Goal: Information Seeking & Learning: Learn about a topic

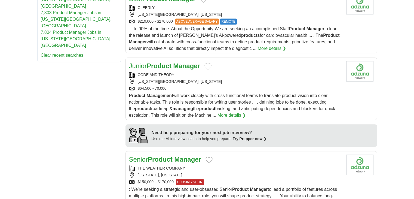
scroll to position [422, 0]
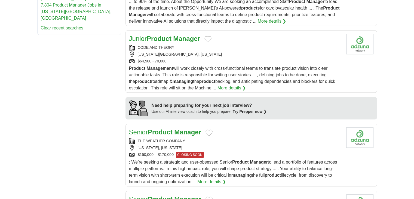
click at [196, 140] on div "THE WEATHER COMPANY" at bounding box center [235, 141] width 213 height 6
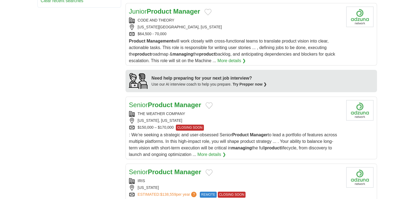
scroll to position [504, 0]
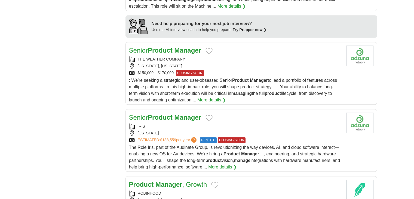
click at [174, 121] on div "Senior Product Manager IRIS NEW YORK ESTIMATED: $138,559 per year ? REMOTE CLOS…" at bounding box center [235, 142] width 213 height 58
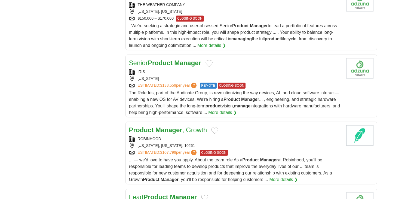
scroll to position [640, 0]
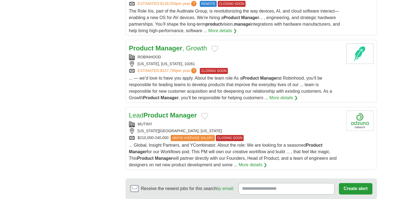
click at [177, 121] on div "MUTINY" at bounding box center [235, 124] width 213 height 6
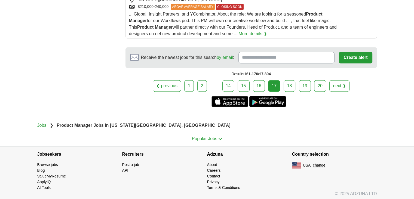
click at [287, 84] on link "18" at bounding box center [290, 85] width 12 height 11
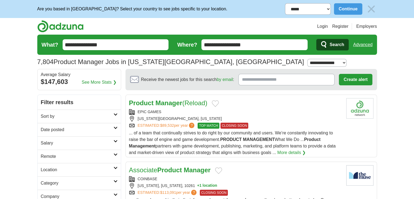
click at [240, 108] on div "Product Manager (Reload) EPIC GAMES [US_STATE][GEOGRAPHIC_DATA], [US_STATE] EST…" at bounding box center [235, 127] width 213 height 58
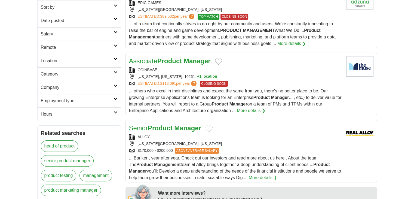
scroll to position [136, 0]
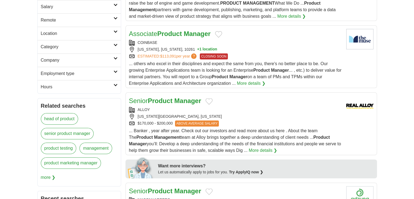
click at [252, 109] on div "ALLOY" at bounding box center [235, 110] width 213 height 6
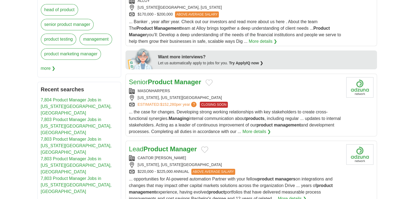
click at [240, 93] on div "MASONHARPERS" at bounding box center [235, 91] width 213 height 6
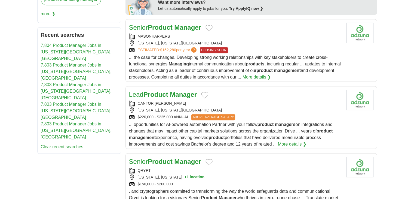
click at [187, 97] on h2 "Lead Product Manager" at bounding box center [163, 95] width 68 height 10
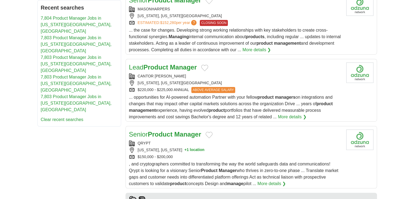
scroll to position [354, 0]
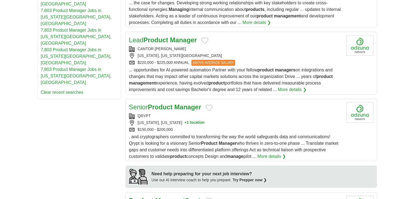
click at [231, 113] on div "QRYPT" at bounding box center [235, 116] width 213 height 6
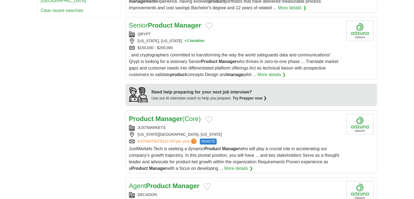
scroll to position [463, 0]
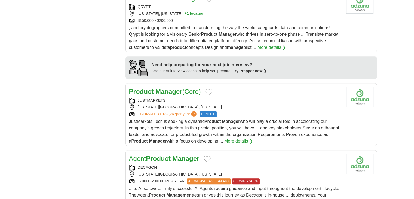
click at [226, 98] on div "JUSTMARKETS" at bounding box center [235, 101] width 213 height 6
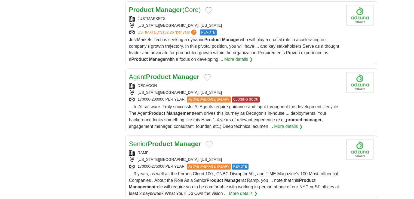
scroll to position [599, 0]
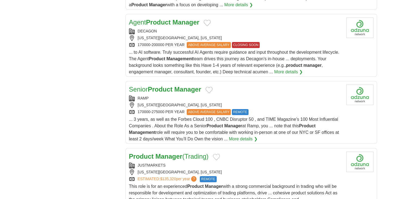
click at [166, 93] on div "Senior Product Manager RAMP NEW YORK CITY, NEW YORK 170000-275000 PER YEAR ABOV…" at bounding box center [235, 113] width 213 height 58
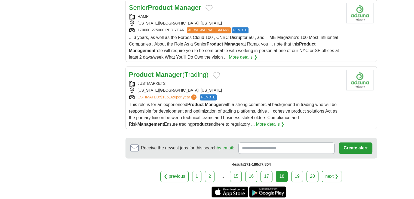
click at [299, 175] on link "19" at bounding box center [298, 176] width 12 height 11
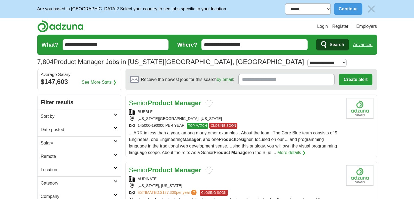
scroll to position [82, 0]
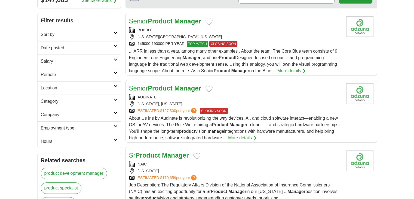
click at [195, 99] on div "AUDINATE" at bounding box center [235, 97] width 213 height 6
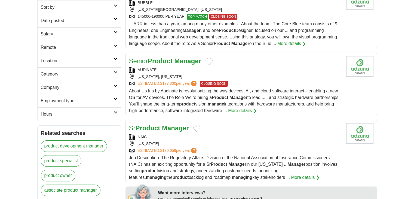
scroll to position [136, 0]
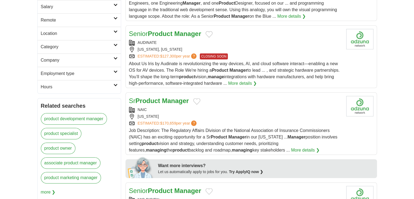
click at [179, 110] on div "NAIC" at bounding box center [235, 110] width 213 height 6
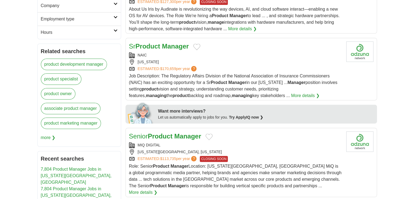
scroll to position [272, 0]
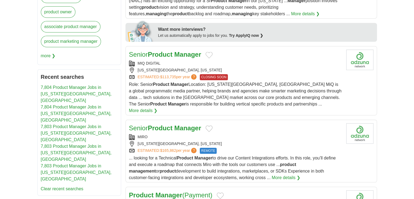
click at [193, 58] on h2 "Senior Product Manager" at bounding box center [165, 55] width 72 height 10
click at [189, 134] on div "MIRO" at bounding box center [235, 137] width 213 height 6
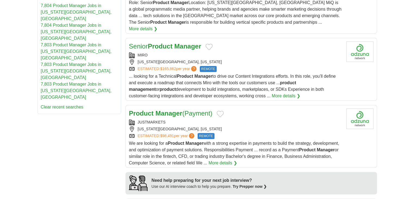
scroll to position [436, 0]
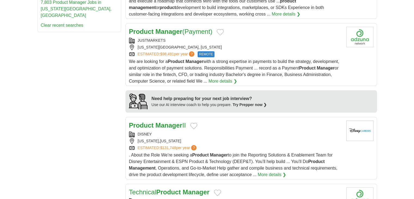
click at [176, 131] on div "DISNEY" at bounding box center [235, 134] width 213 height 6
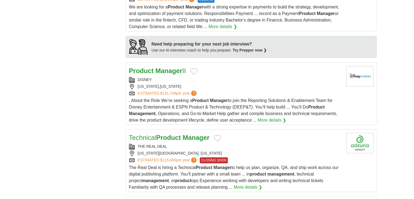
scroll to position [545, 0]
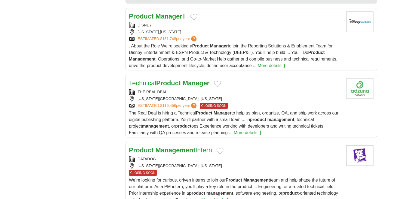
click at [249, 89] on div "THE REAL DEAL" at bounding box center [235, 92] width 213 height 6
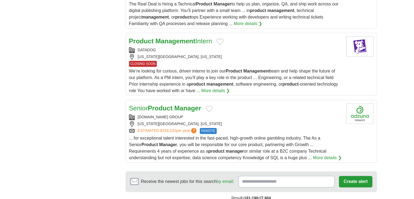
click at [232, 114] on div "GAMBLING.COM GROUP" at bounding box center [235, 117] width 213 height 6
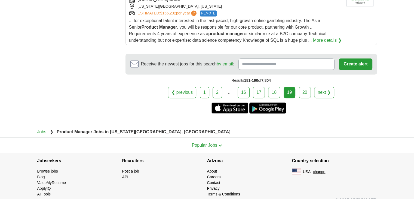
click at [308, 87] on link "20" at bounding box center [305, 92] width 12 height 11
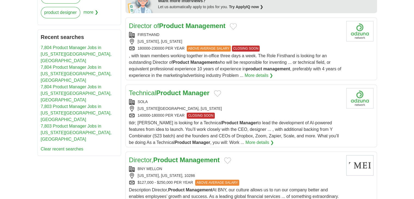
scroll to position [329, 0]
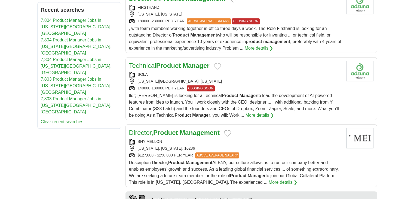
click at [174, 77] on div "SOLA NEW YORK CITY, NEW YORK 140000-180000 PER YEAR CLOSING SOON" at bounding box center [235, 82] width 213 height 20
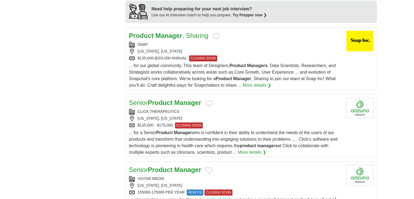
scroll to position [547, 0]
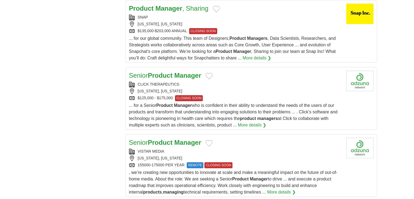
click at [245, 88] on div "[US_STATE], [US_STATE]" at bounding box center [235, 91] width 213 height 6
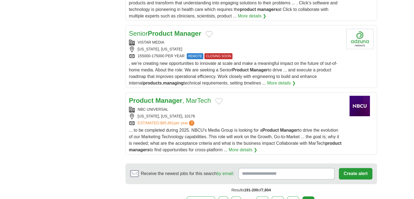
click at [190, 40] on div "VISTAR MEDIA" at bounding box center [235, 43] width 213 height 6
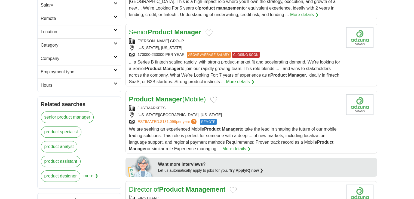
scroll to position [0, 0]
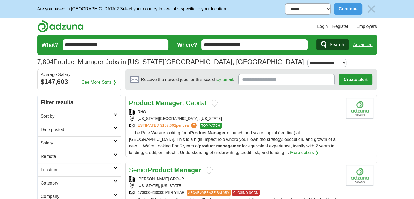
click at [287, 42] on input "**********" at bounding box center [255, 44] width 106 height 11
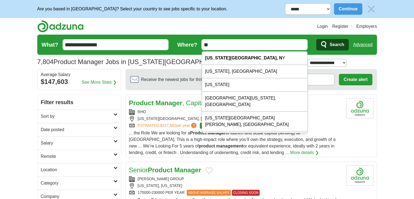
type input "*"
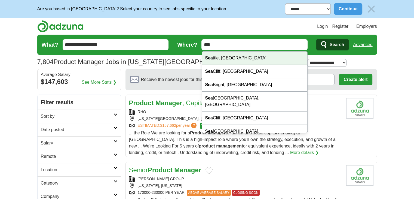
click at [276, 55] on div "Sea ttle, WA" at bounding box center [255, 57] width 106 height 13
type input "**********"
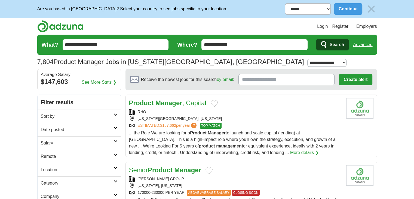
click at [326, 48] on button "Search" at bounding box center [333, 44] width 32 height 11
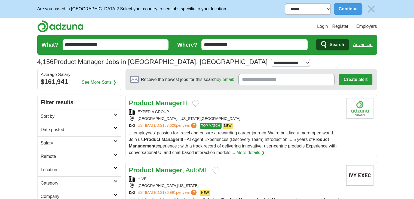
click at [175, 111] on div "EXPEDIA GROUP" at bounding box center [235, 112] width 213 height 6
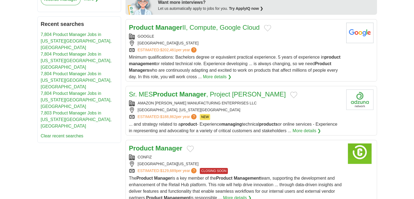
scroll to position [381, 0]
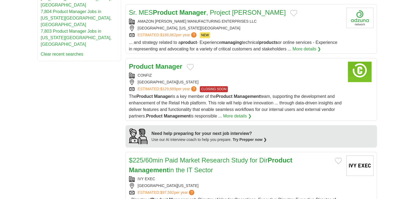
click at [233, 78] on div "CONFIZ" at bounding box center [235, 75] width 213 height 6
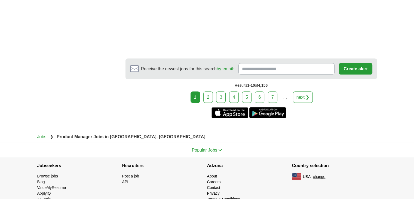
scroll to position [1026, 0]
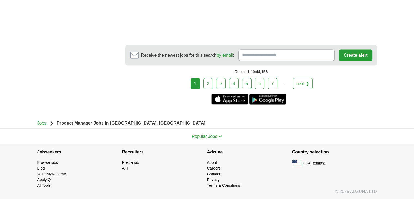
click at [211, 82] on link "2" at bounding box center [209, 83] width 10 height 11
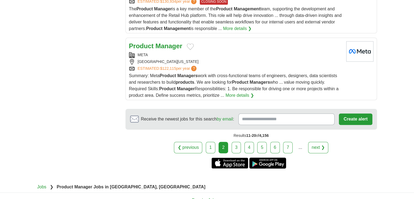
scroll to position [754, 0]
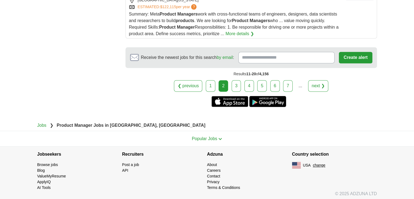
click at [235, 83] on link "3" at bounding box center [237, 85] width 10 height 11
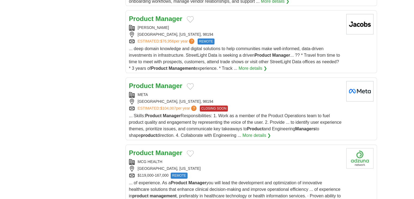
scroll to position [657, 0]
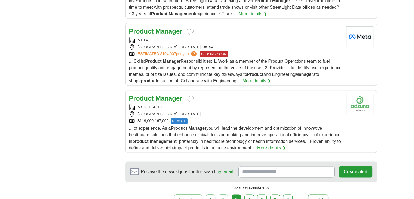
click at [249, 105] on div "MCG HEALTH" at bounding box center [235, 107] width 213 height 6
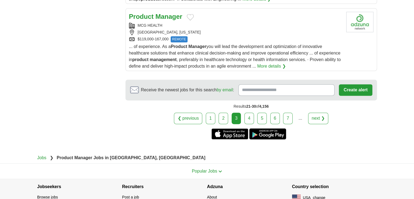
click at [246, 113] on link "4" at bounding box center [250, 118] width 10 height 11
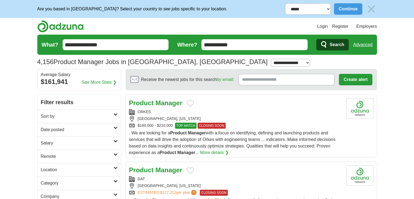
click at [241, 104] on div "Product Manager" at bounding box center [235, 103] width 213 height 10
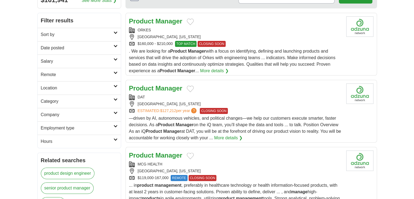
scroll to position [136, 0]
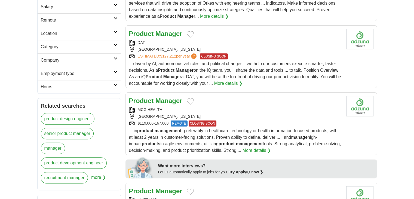
click at [247, 47] on div "[GEOGRAPHIC_DATA], [US_STATE]" at bounding box center [235, 50] width 213 height 6
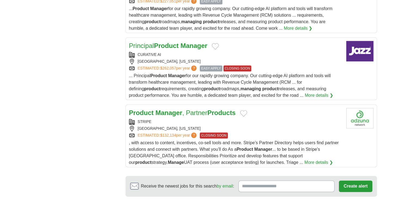
scroll to position [681, 0]
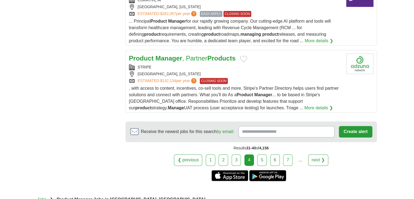
click at [230, 65] on div "STRIPE" at bounding box center [235, 67] width 213 height 6
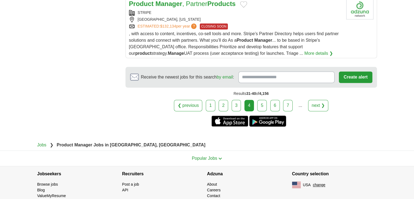
click at [259, 105] on link "5" at bounding box center [262, 105] width 10 height 11
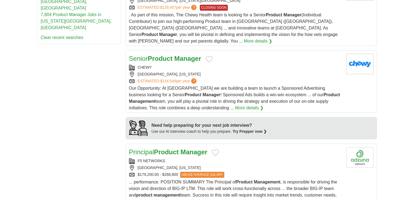
scroll to position [463, 0]
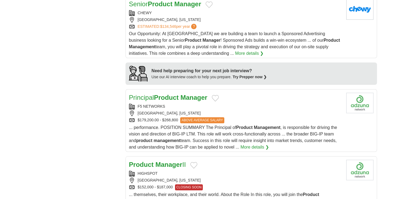
click at [242, 93] on div "Principal Product Manager" at bounding box center [235, 98] width 213 height 10
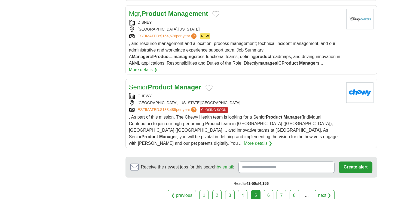
scroll to position [600, 0]
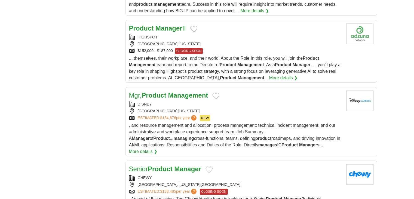
click at [245, 34] on div "HIGHSPOT" at bounding box center [235, 37] width 213 height 6
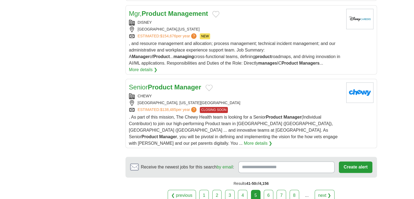
scroll to position [771, 0]
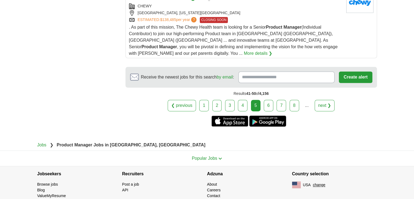
click at [270, 100] on link "6" at bounding box center [269, 105] width 10 height 11
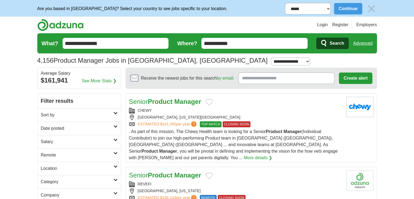
scroll to position [56, 0]
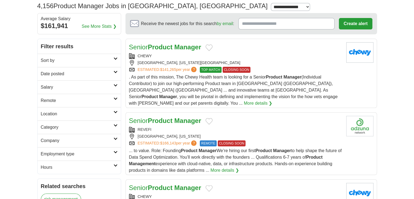
click at [180, 127] on div "REVEFI" at bounding box center [235, 130] width 213 height 6
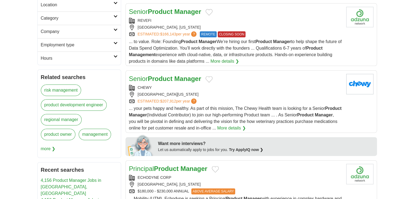
scroll to position [274, 0]
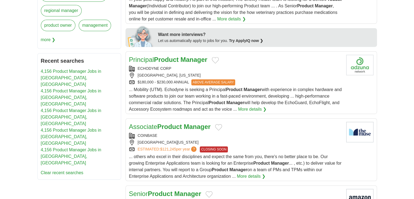
click at [185, 56] on h2 "Principal Product Manager" at bounding box center [168, 60] width 78 height 10
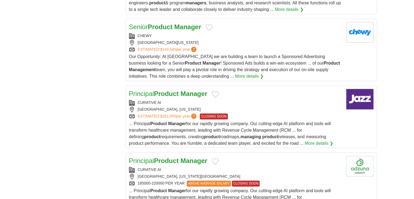
scroll to position [683, 0]
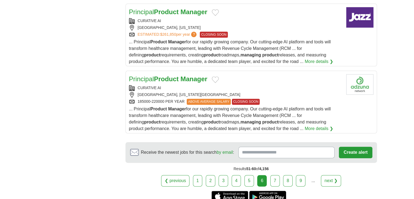
click at [273, 175] on link "7" at bounding box center [276, 180] width 10 height 11
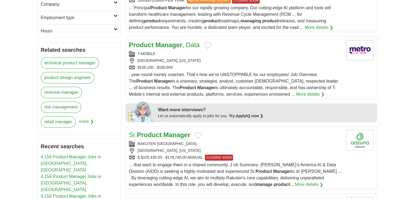
scroll to position [301, 0]
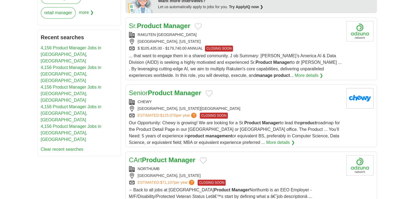
click at [228, 32] on div "RAKUTEN USA" at bounding box center [235, 35] width 213 height 6
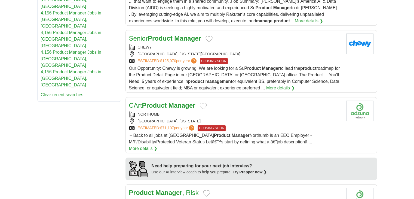
scroll to position [383, 0]
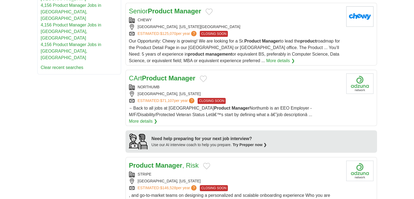
click at [241, 78] on div "CArt Product Manager" at bounding box center [235, 78] width 213 height 10
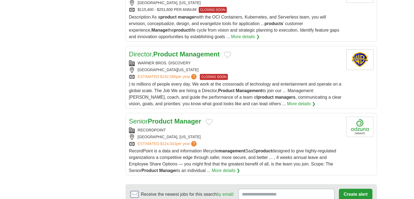
scroll to position [683, 0]
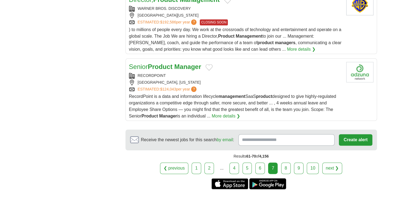
click at [212, 80] on div "[GEOGRAPHIC_DATA], [US_STATE]" at bounding box center [235, 83] width 213 height 6
click at [287, 162] on link "8" at bounding box center [286, 167] width 10 height 11
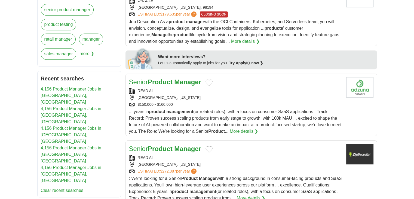
scroll to position [272, 0]
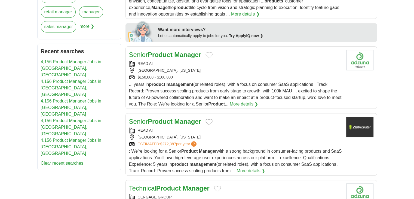
click at [180, 64] on div "READ AI" at bounding box center [235, 64] width 213 height 6
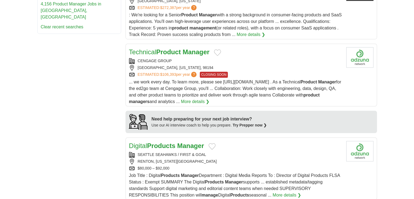
scroll to position [490, 0]
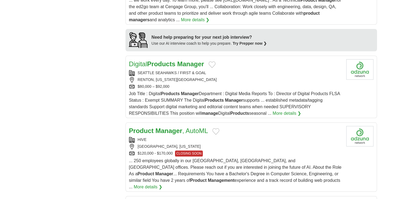
click at [250, 78] on div "RENTON, [US_STATE][GEOGRAPHIC_DATA]" at bounding box center [235, 80] width 213 height 6
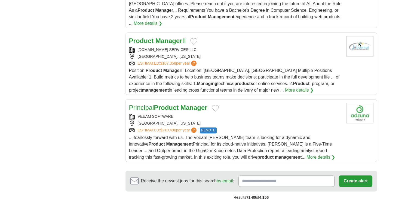
scroll to position [681, 0]
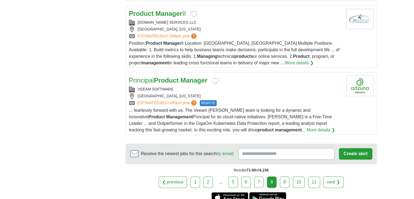
click at [282, 176] on link "9" at bounding box center [285, 181] width 10 height 11
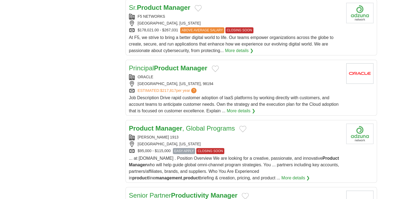
scroll to position [603, 0]
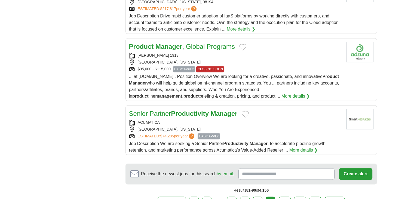
click at [226, 53] on div "[PERSON_NAME] 1913" at bounding box center [235, 56] width 213 height 6
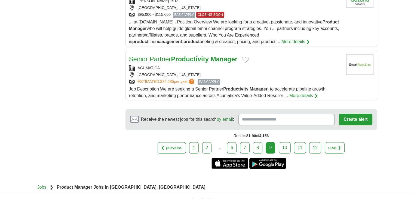
click at [192, 65] on div "ACUMATICA" at bounding box center [235, 68] width 213 height 6
click at [290, 144] on link "10" at bounding box center [285, 147] width 12 height 11
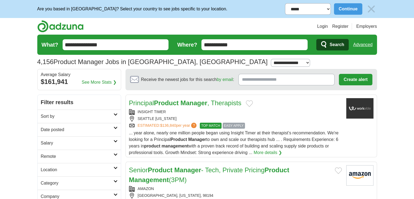
click at [184, 116] on div "SEATTLE WASHINGTON" at bounding box center [235, 119] width 213 height 6
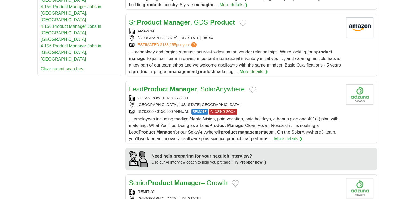
scroll to position [490, 0]
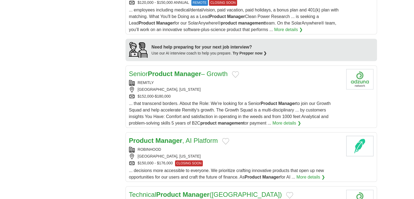
click at [209, 84] on div "REMITLY" at bounding box center [235, 83] width 213 height 6
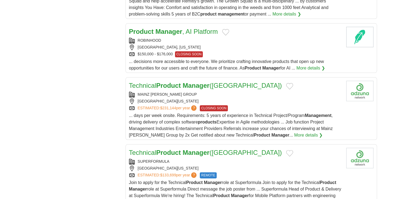
scroll to position [654, 0]
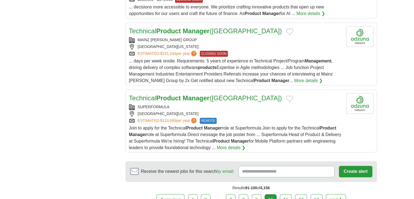
click at [202, 41] on div "MAINZ BRADY GROUP SEATTLE , WASHINGTON, 98116 ESTIMATED: $231,144 per year ? CL…" at bounding box center [235, 47] width 213 height 20
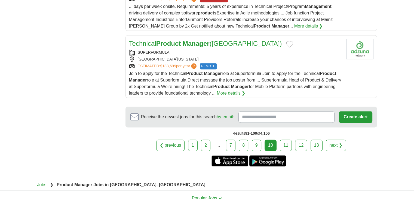
click at [208, 51] on div "SUPERFORMULA" at bounding box center [235, 53] width 213 height 6
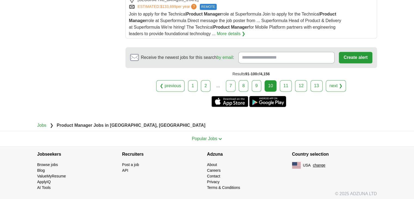
click at [289, 81] on link "11" at bounding box center [286, 85] width 12 height 11
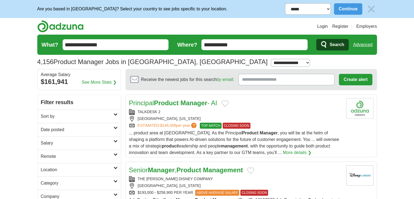
click at [179, 113] on div "TALKDESK 2" at bounding box center [235, 112] width 213 height 6
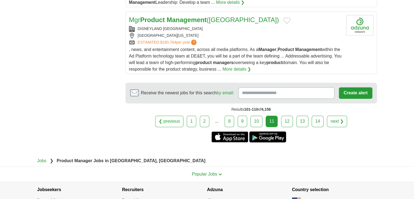
scroll to position [763, 0]
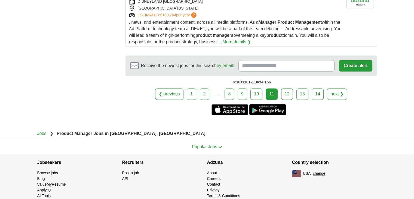
click at [286, 100] on link "12" at bounding box center [287, 93] width 12 height 11
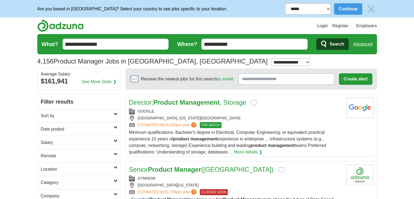
scroll to position [110, 0]
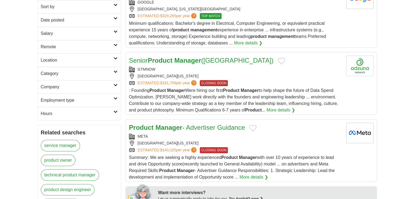
click at [175, 69] on div "GTMNOW" at bounding box center [235, 69] width 213 height 6
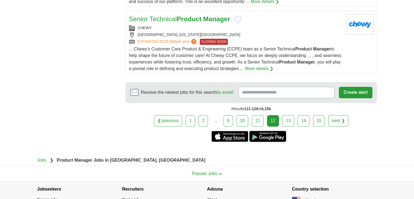
scroll to position [771, 0]
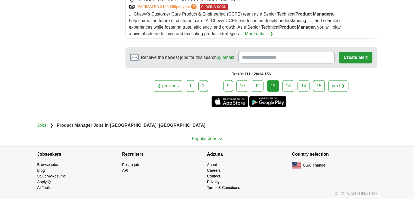
click at [284, 86] on link "13" at bounding box center [289, 85] width 12 height 11
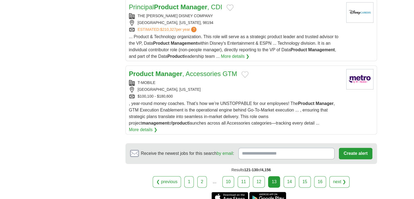
scroll to position [763, 0]
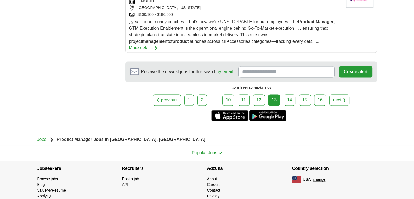
click at [286, 94] on link "14" at bounding box center [290, 99] width 12 height 11
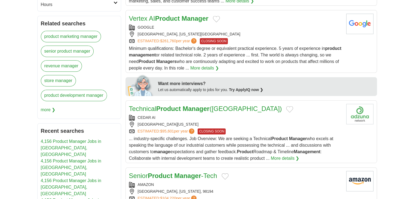
scroll to position [273, 0]
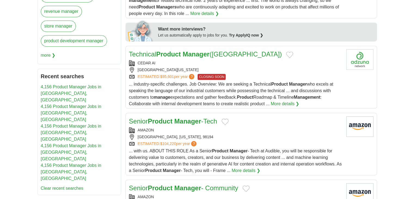
click at [202, 64] on div "CEDAR AI" at bounding box center [235, 63] width 213 height 6
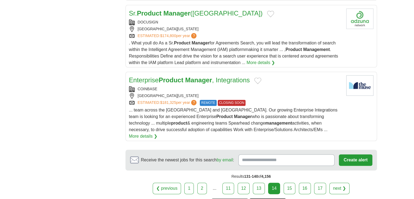
scroll to position [736, 0]
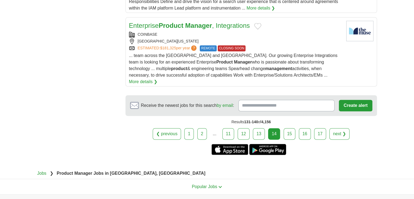
click at [292, 128] on link "15" at bounding box center [290, 133] width 12 height 11
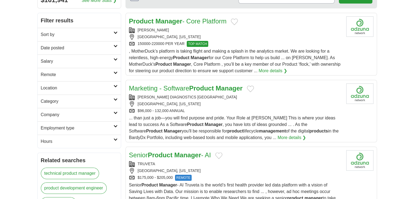
scroll to position [136, 0]
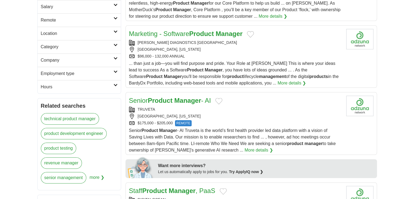
click at [227, 120] on div "$175,000 - $205,000 REMOTE" at bounding box center [235, 123] width 213 height 6
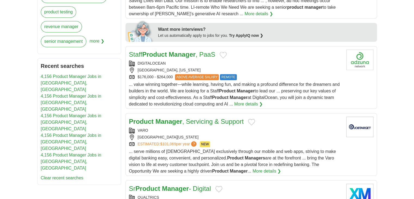
scroll to position [327, 0]
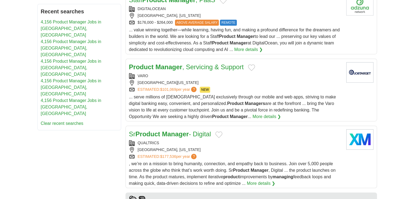
click at [229, 77] on div "VARO" at bounding box center [235, 76] width 213 height 6
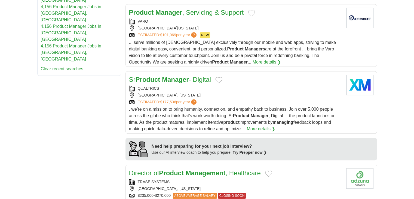
click at [203, 87] on div "QUALTRICS" at bounding box center [235, 89] width 213 height 6
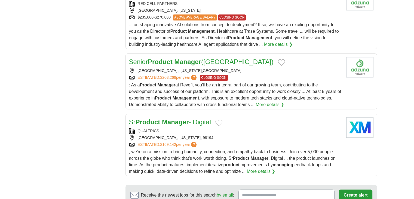
scroll to position [736, 0]
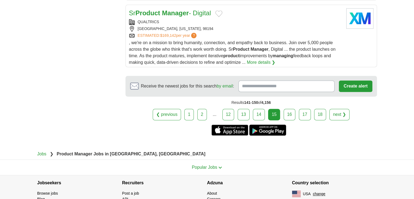
click at [290, 109] on link "16" at bounding box center [290, 114] width 12 height 11
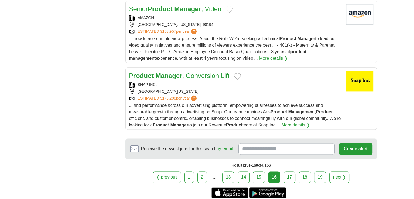
scroll to position [712, 0]
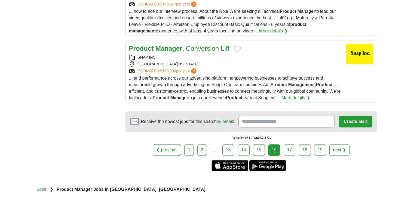
click at [291, 144] on link "17" at bounding box center [290, 149] width 12 height 11
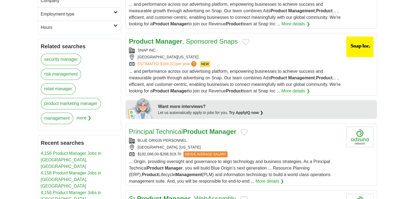
scroll to position [250, 0]
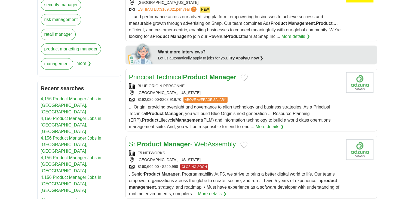
click at [247, 90] on div "[GEOGRAPHIC_DATA], [US_STATE]" at bounding box center [235, 93] width 213 height 6
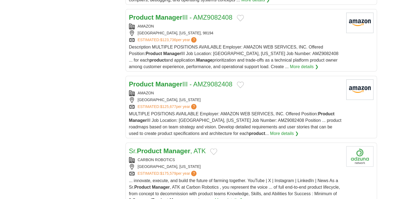
scroll to position [713, 0]
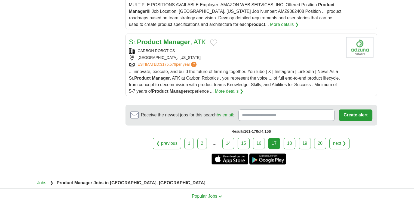
click at [233, 51] on div "CARBON ROBOTICS SEATTLE, WASHINGTON ESTIMATED: $175,579 per year ?" at bounding box center [235, 57] width 213 height 19
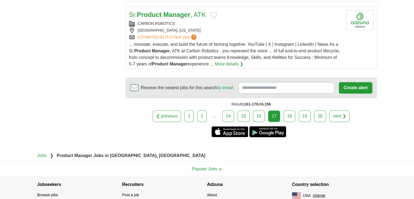
scroll to position [771, 0]
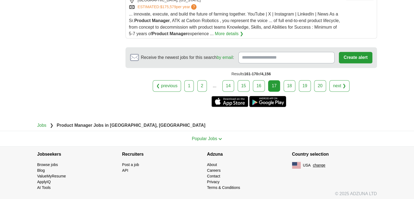
click at [289, 75] on div "Results 161-170 of 4,156" at bounding box center [252, 74] width 252 height 12
click at [289, 80] on link "18" at bounding box center [290, 85] width 12 height 11
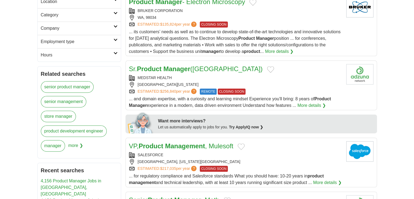
scroll to position [195, 0]
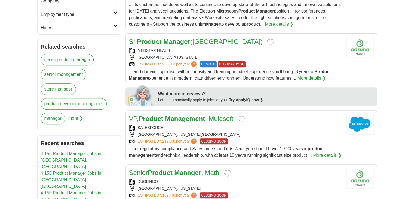
click at [186, 51] on div "MEDSTAR HEALTH" at bounding box center [235, 51] width 213 height 6
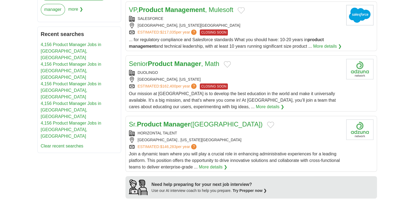
scroll to position [332, 0]
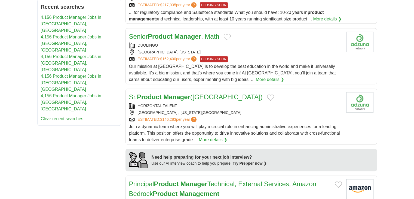
click at [246, 97] on div "Sr. Product Manager (Seattle)" at bounding box center [235, 97] width 213 height 10
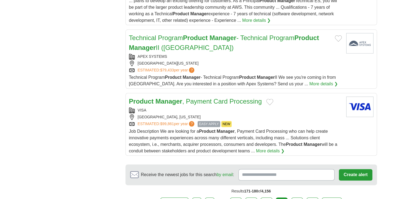
scroll to position [713, 0]
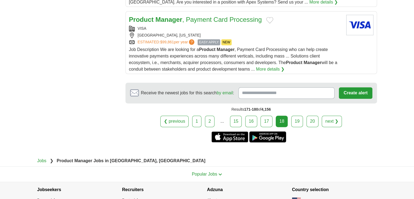
click at [295, 120] on link "19" at bounding box center [298, 121] width 12 height 11
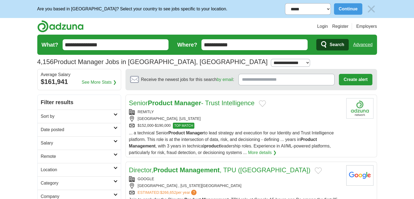
click at [221, 108] on div "Senior Product Manager - Trust Intelligence REMITLY [GEOGRAPHIC_DATA], [US_STAT…" at bounding box center [235, 127] width 213 height 58
click at [192, 104] on strong "Manager" at bounding box center [187, 102] width 27 height 7
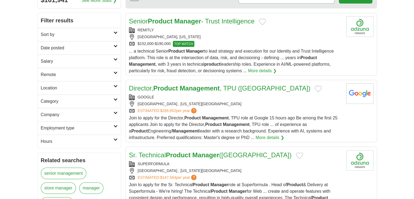
click at [265, 71] on link "More details ❯" at bounding box center [262, 71] width 29 height 7
drag, startPoint x: 161, startPoint y: 29, endPoint x: 138, endPoint y: 31, distance: 22.4
click at [138, 31] on div "REMITLY" at bounding box center [235, 30] width 213 height 6
drag, startPoint x: 138, startPoint y: 26, endPoint x: 155, endPoint y: 29, distance: 16.8
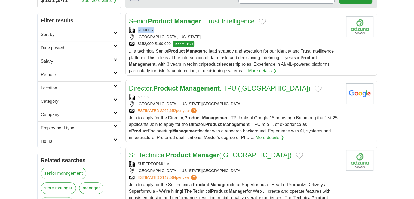
click at [155, 29] on div "Senior Product Manager - Trust Intelligence REMITLY [GEOGRAPHIC_DATA], [US_STAT…" at bounding box center [235, 45] width 213 height 58
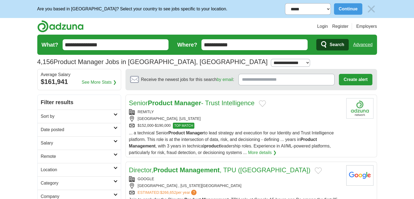
drag, startPoint x: 124, startPoint y: 91, endPoint x: 259, endPoint y: 103, distance: 135.4
copy link "Senior Product Manager - Trust Intelligence"
